Goal: Task Accomplishment & Management: Complete application form

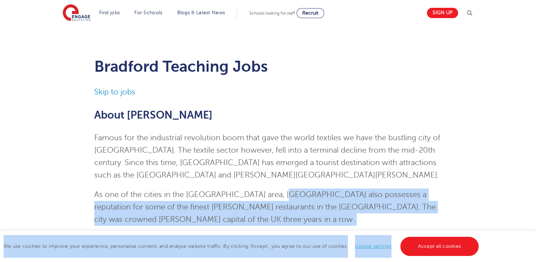
drag, startPoint x: 279, startPoint y: 194, endPoint x: 407, endPoint y: 250, distance: 139.9
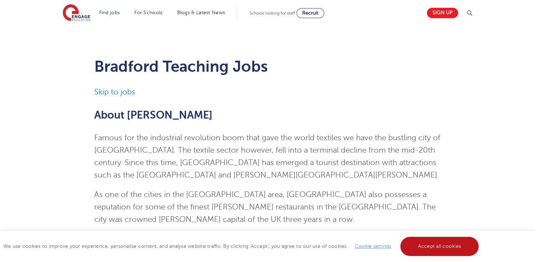
drag, startPoint x: 407, startPoint y: 250, endPoint x: 438, endPoint y: 247, distance: 31.1
click at [438, 247] on link "Accept all cookies" at bounding box center [440, 245] width 79 height 19
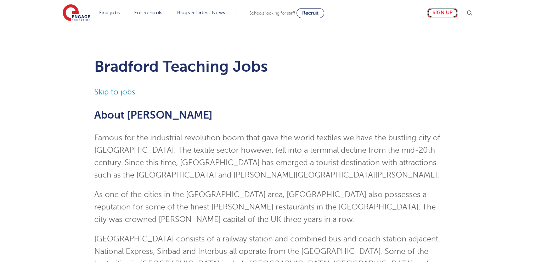
click at [444, 14] on link "Sign up" at bounding box center [442, 13] width 31 height 10
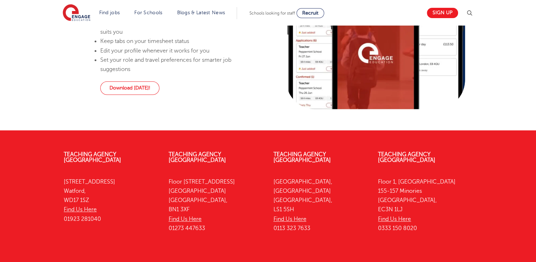
scroll to position [542, 0]
